Goal: Information Seeking & Learning: Learn about a topic

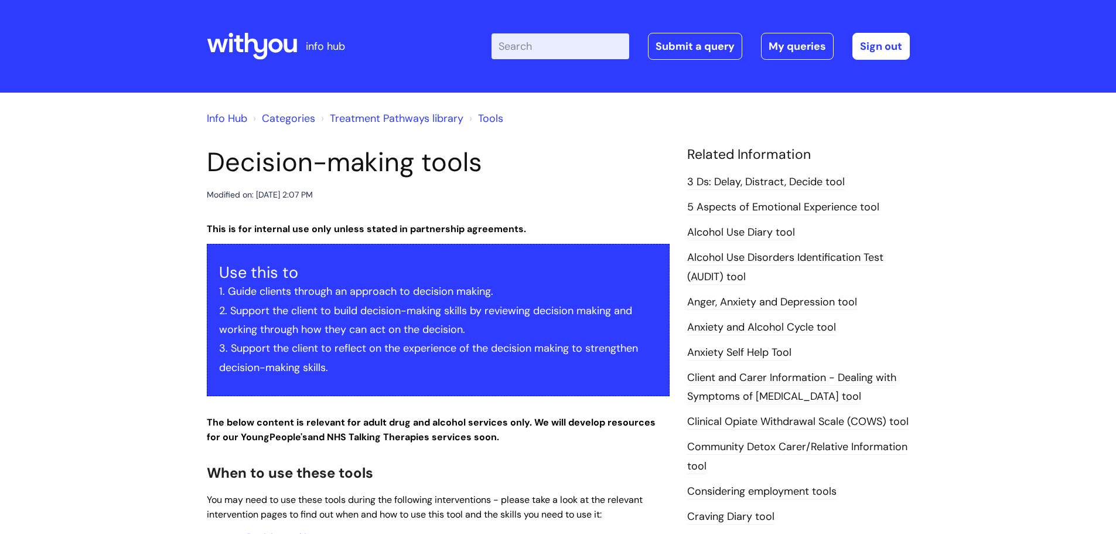
click at [536, 48] on input "Enter your search term here..." at bounding box center [560, 46] width 138 height 26
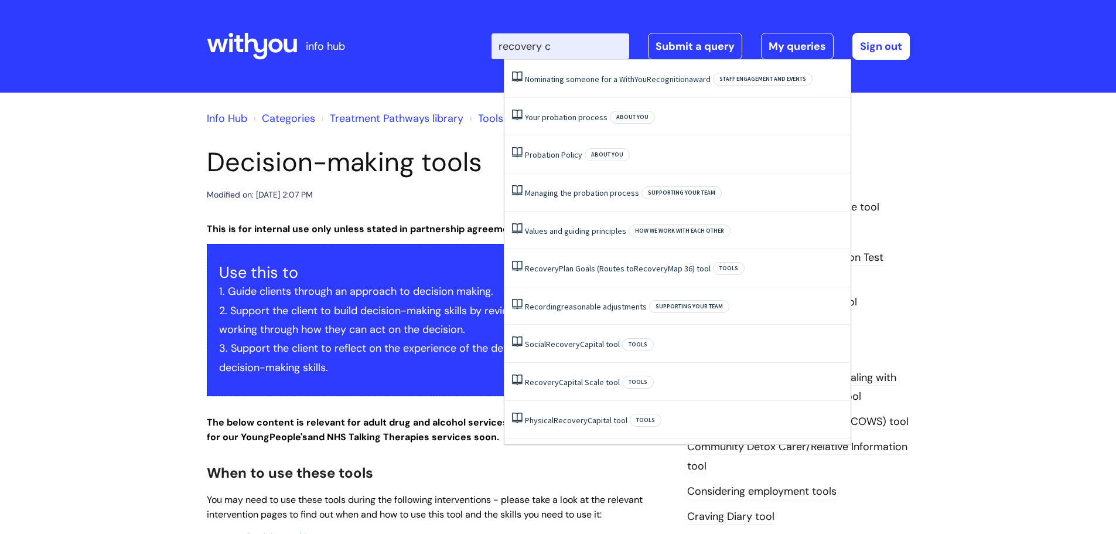
type input "recovery ca"
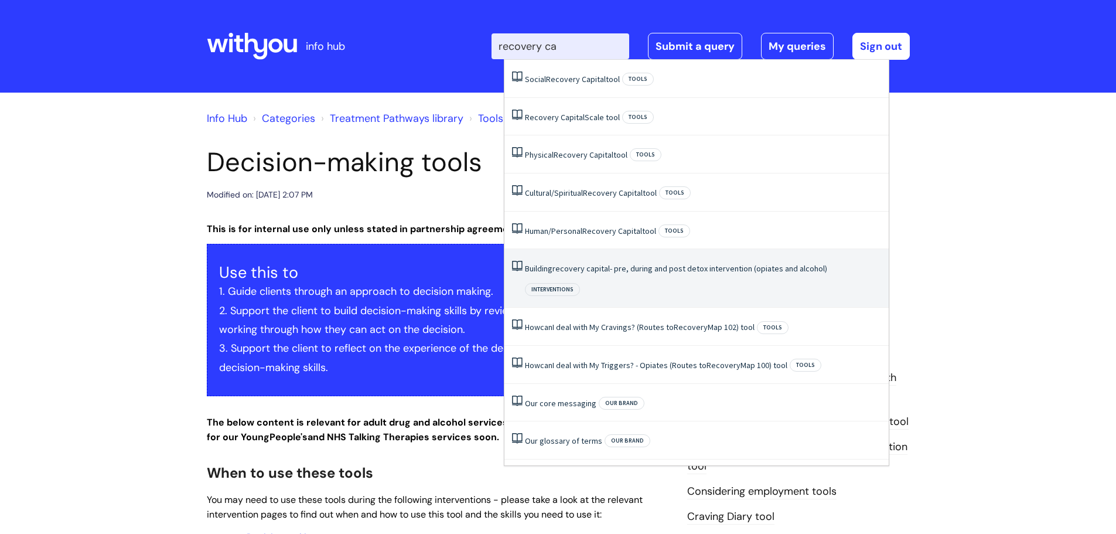
click at [672, 272] on link "Building recovery capital - pre, during and post detox intervention (opiates an…" at bounding box center [676, 268] width 302 height 11
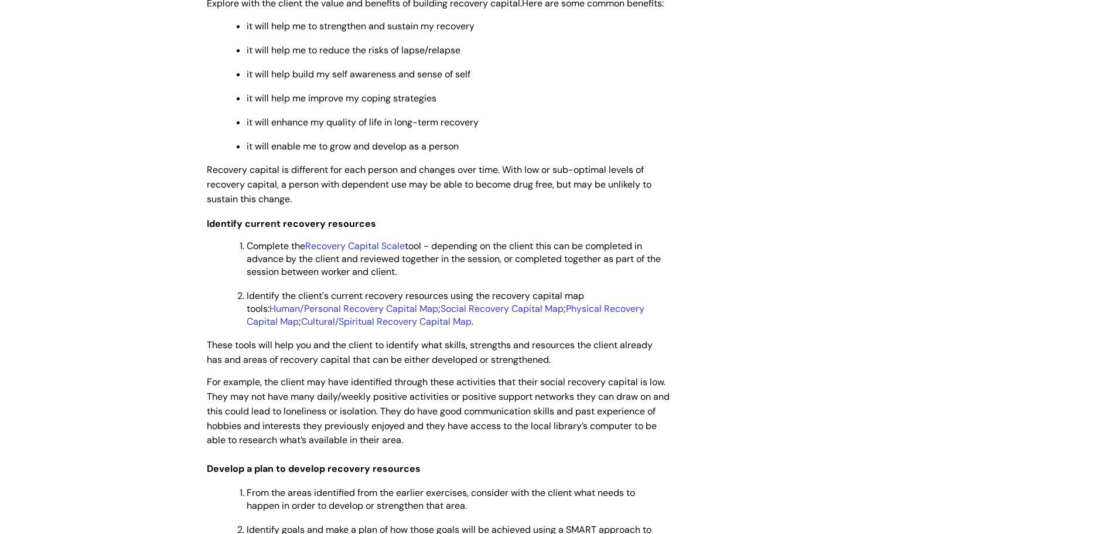
scroll to position [1945, 0]
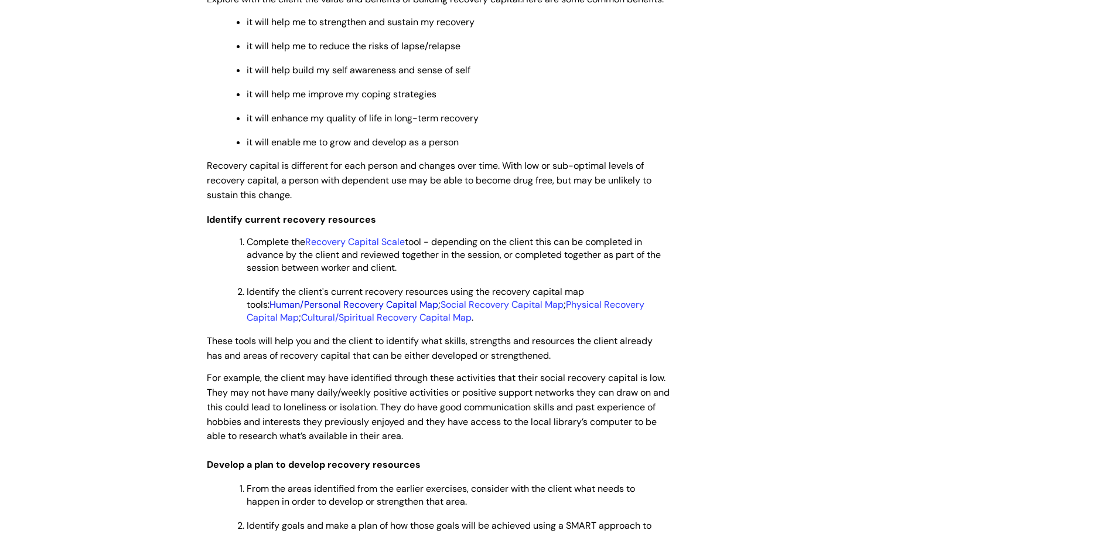
click at [332, 310] on link "Human/Personal Recovery Capital Map" at bounding box center [353, 304] width 169 height 12
click at [468, 310] on link "Social Recovery Capital Map" at bounding box center [501, 304] width 123 height 12
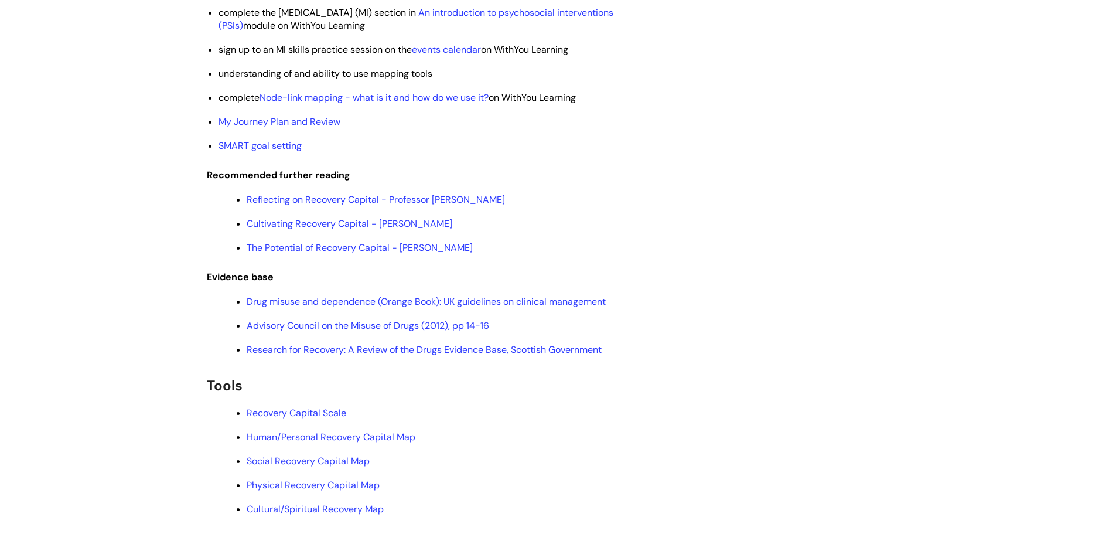
scroll to position [2855, 0]
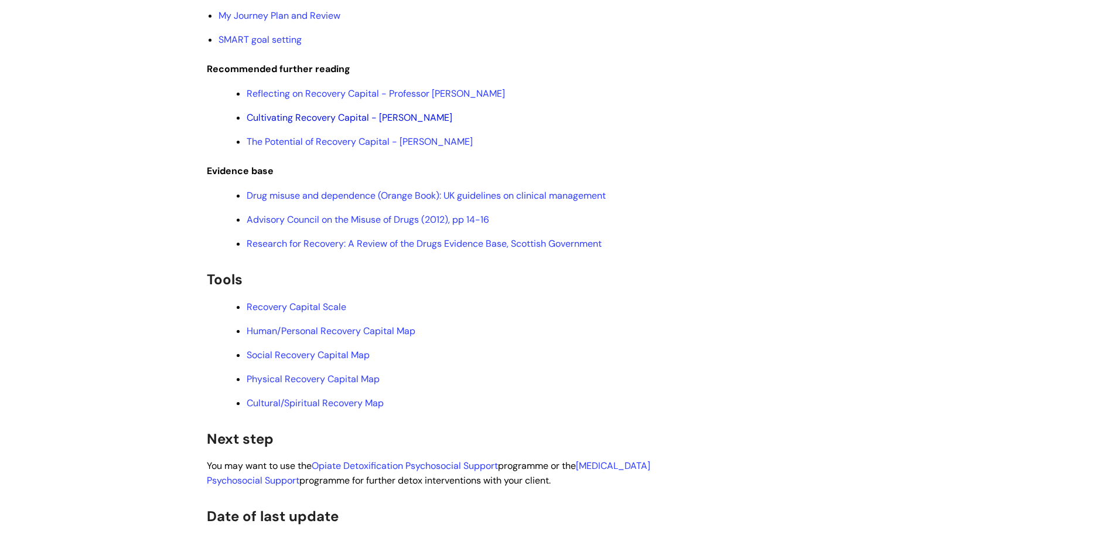
click at [396, 124] on link "Cultivating Recovery Capital - [PERSON_NAME]" at bounding box center [350, 117] width 206 height 12
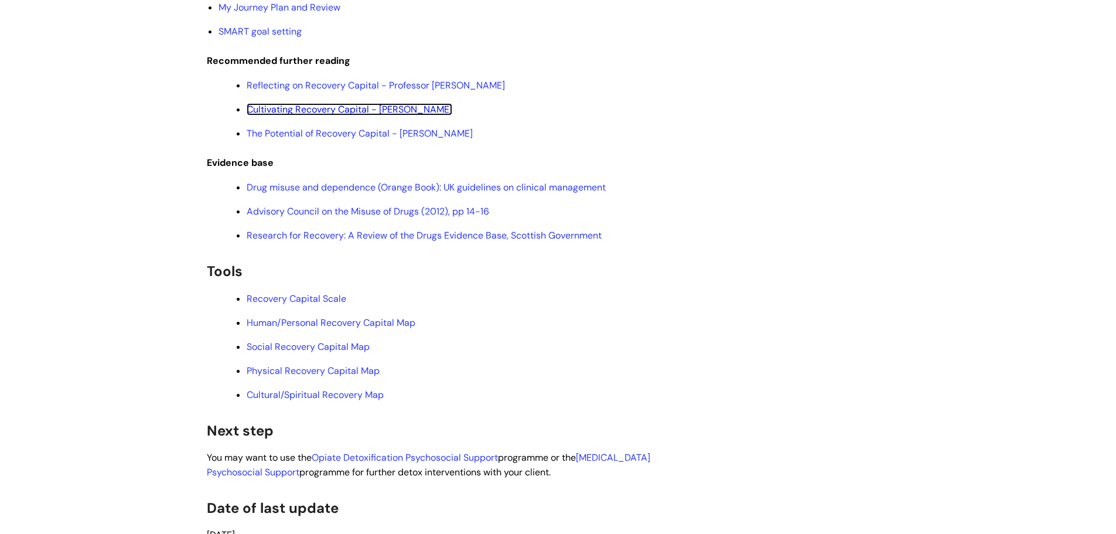
scroll to position [2910, 0]
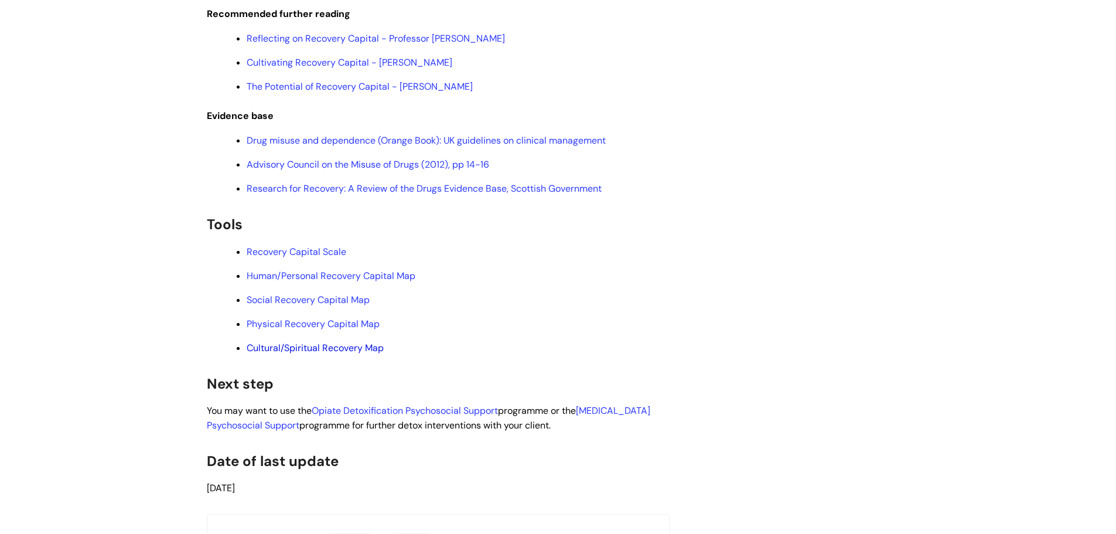
click at [337, 354] on link "Cultural/Spiritual Recovery Map" at bounding box center [315, 347] width 137 height 12
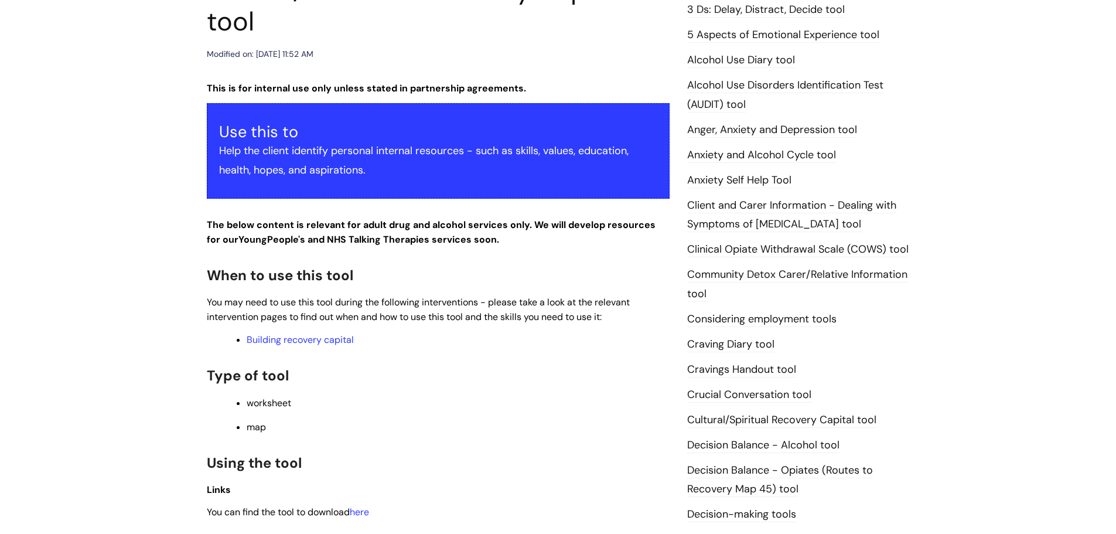
scroll to position [175, 0]
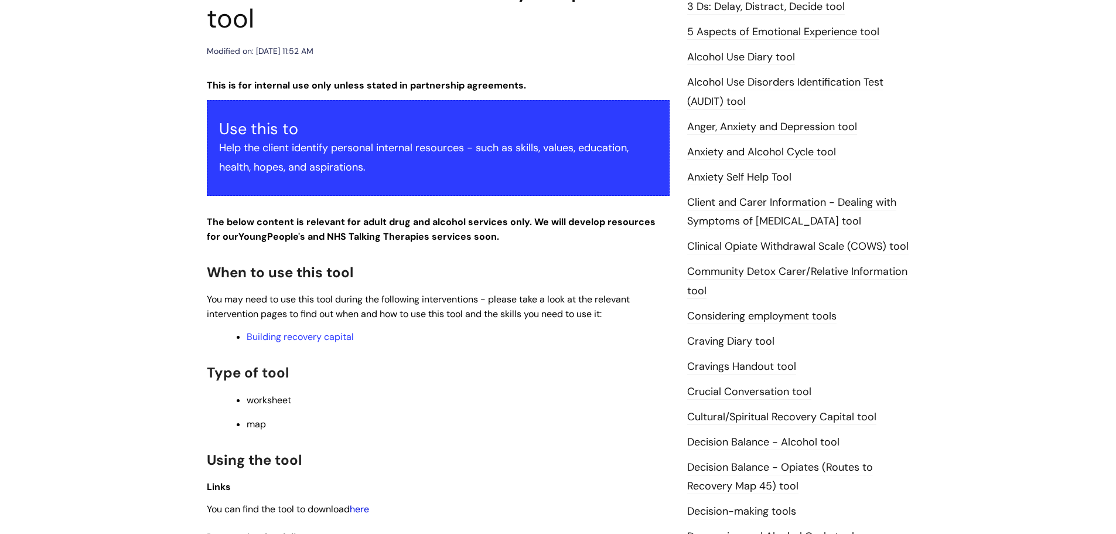
click at [368, 507] on link "here" at bounding box center [359, 509] width 19 height 12
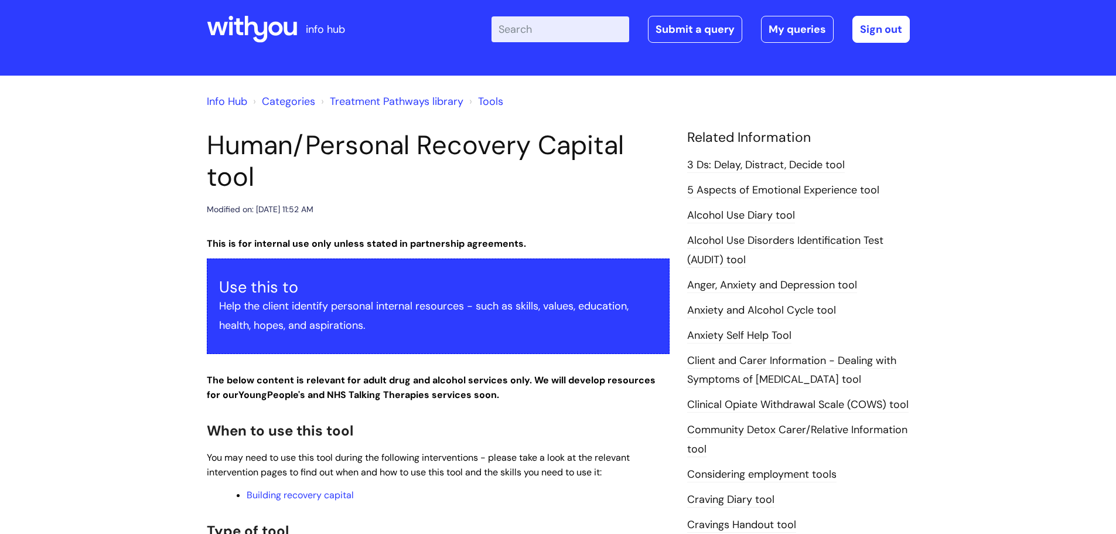
scroll to position [0, 0]
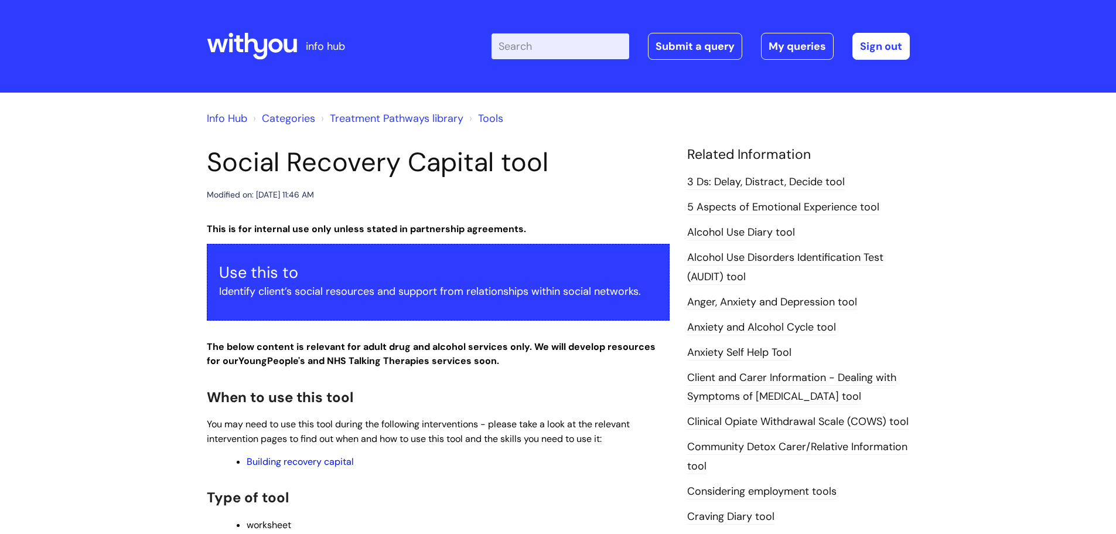
click at [333, 459] on link "Building recovery capital" at bounding box center [300, 461] width 107 height 12
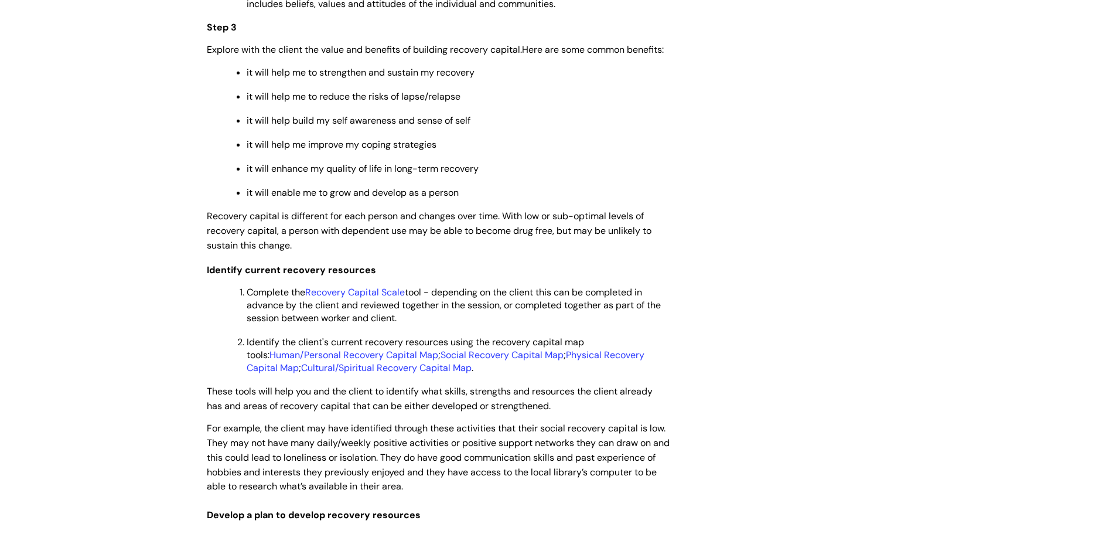
scroll to position [1941, 0]
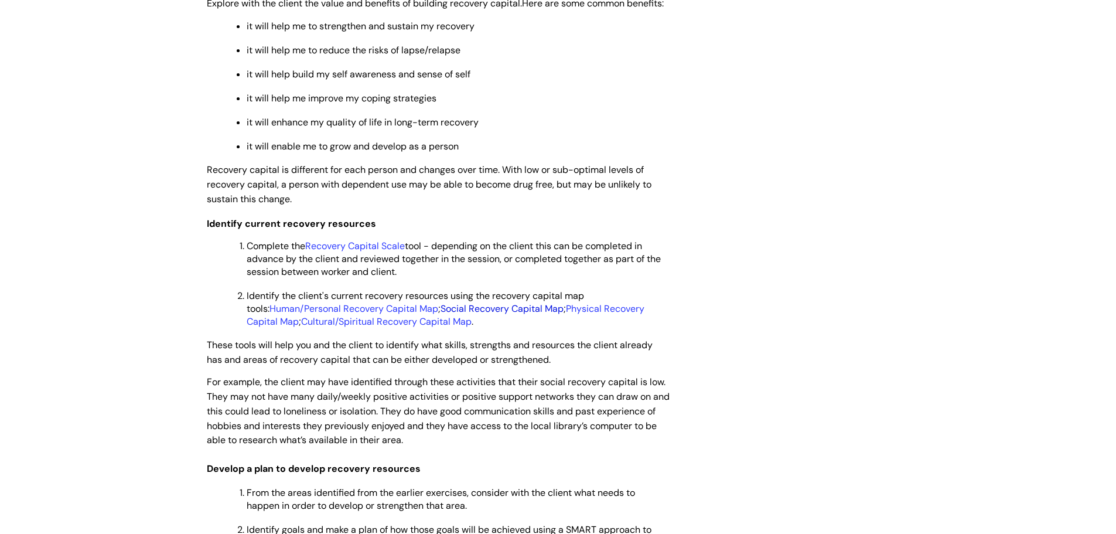
click at [473, 315] on link "Social Recovery Capital Map" at bounding box center [501, 308] width 123 height 12
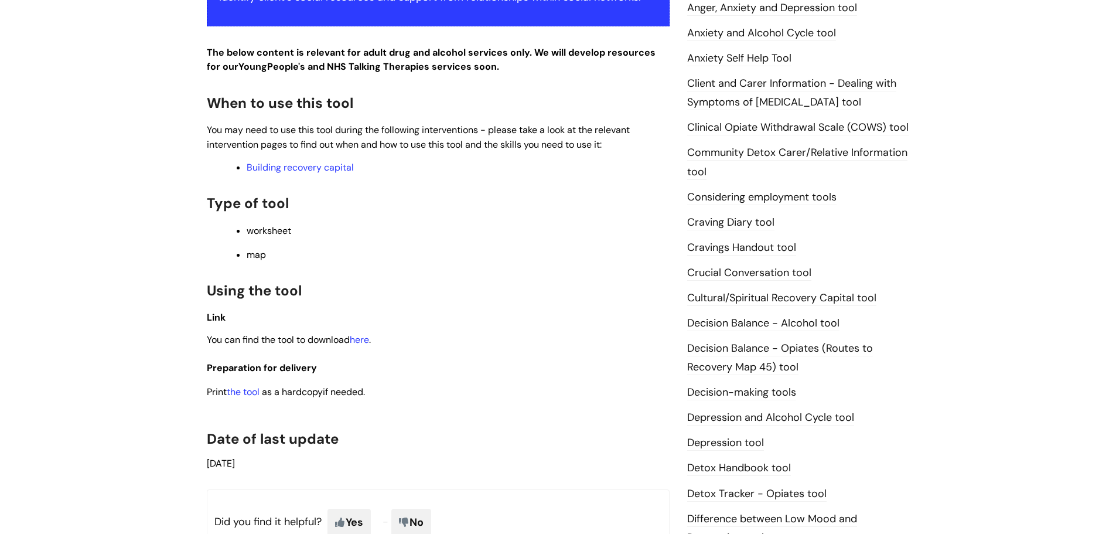
scroll to position [319, 0]
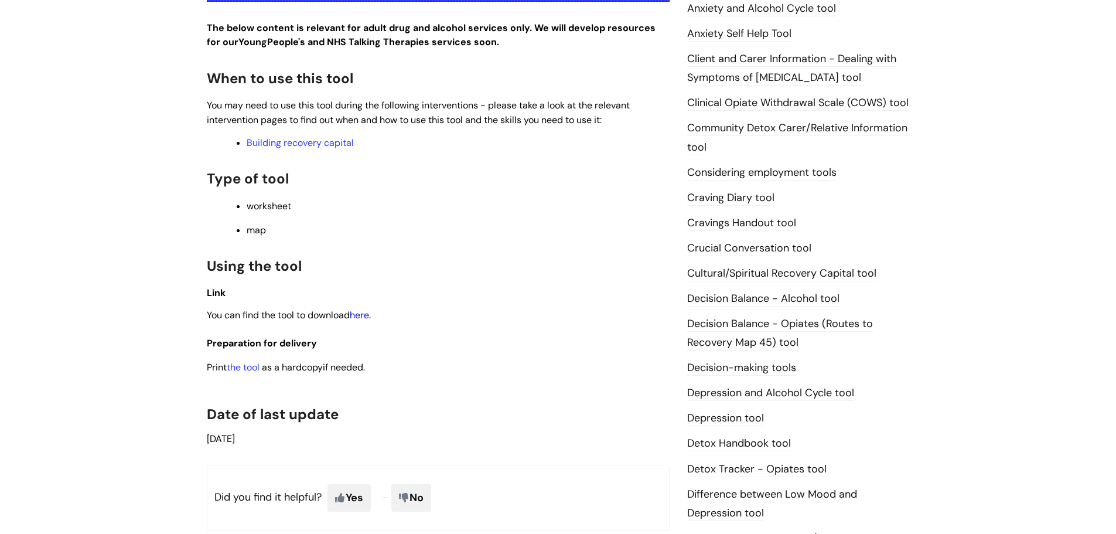
click at [366, 315] on link "here" at bounding box center [359, 315] width 19 height 12
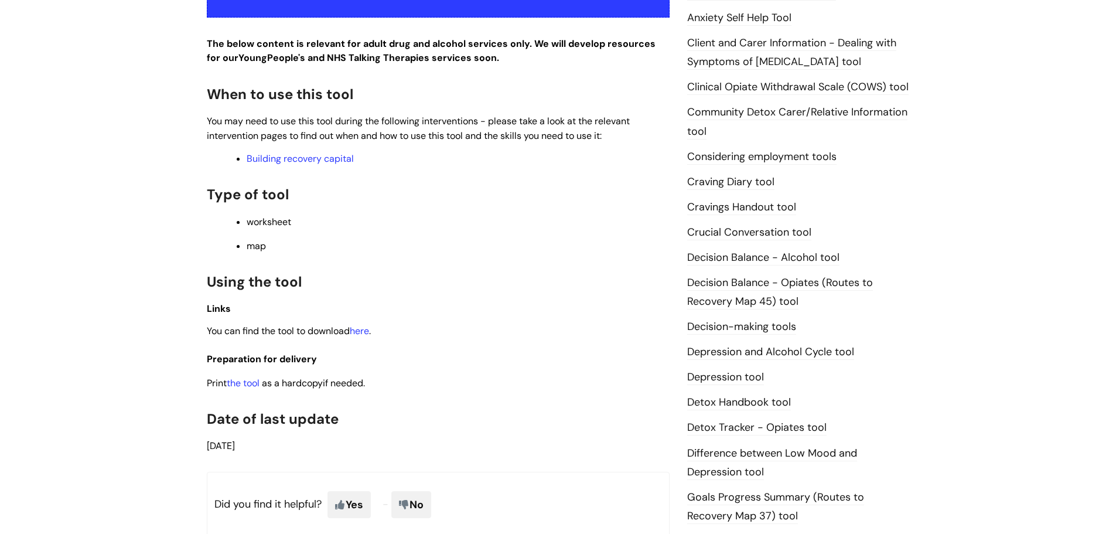
scroll to position [336, 0]
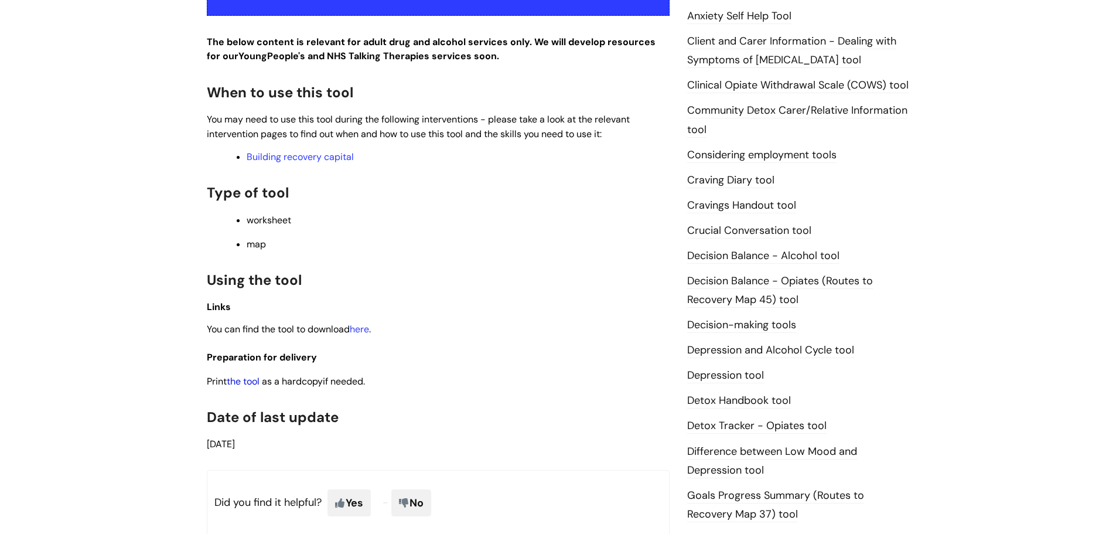
click at [252, 377] on link "the tool" at bounding box center [243, 381] width 33 height 12
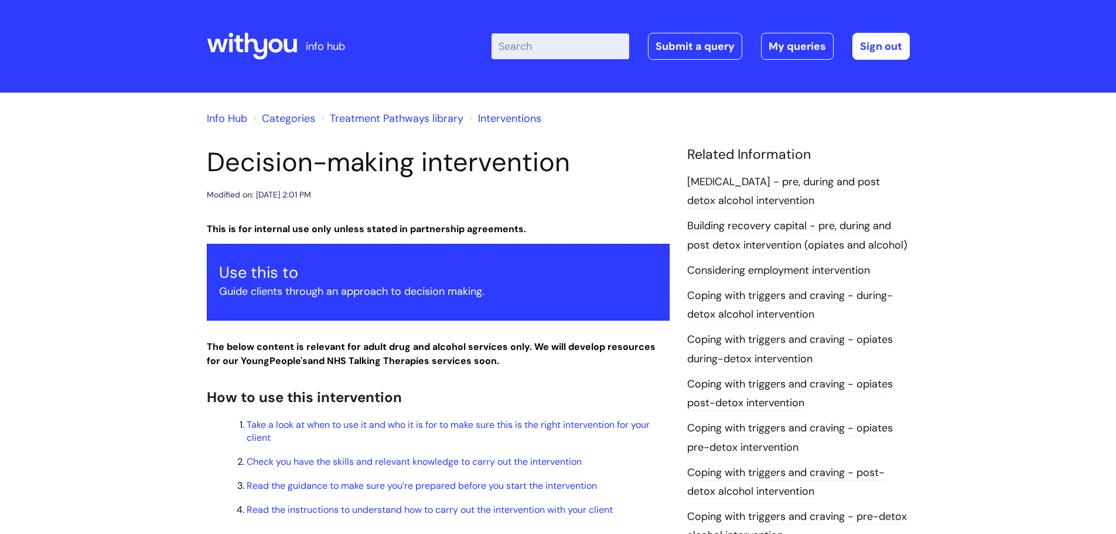
scroll to position [1813, 0]
